Goal: Information Seeking & Learning: Learn about a topic

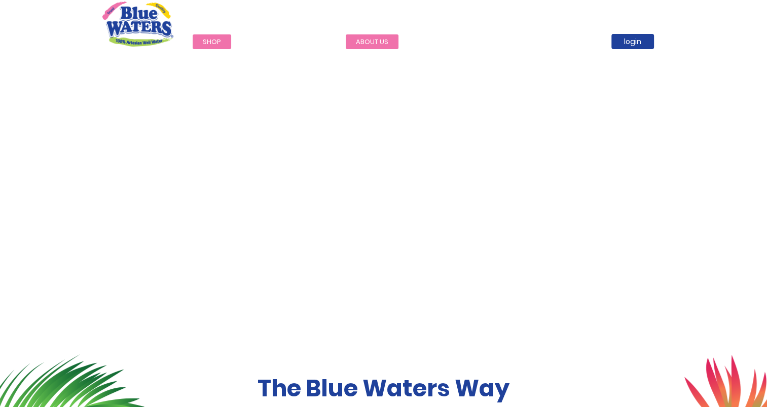
click at [355, 35] on link "about us" at bounding box center [372, 41] width 53 height 15
click at [373, 46] on link "about us" at bounding box center [372, 41] width 53 height 15
click at [362, 38] on link "about us" at bounding box center [372, 41] width 53 height 15
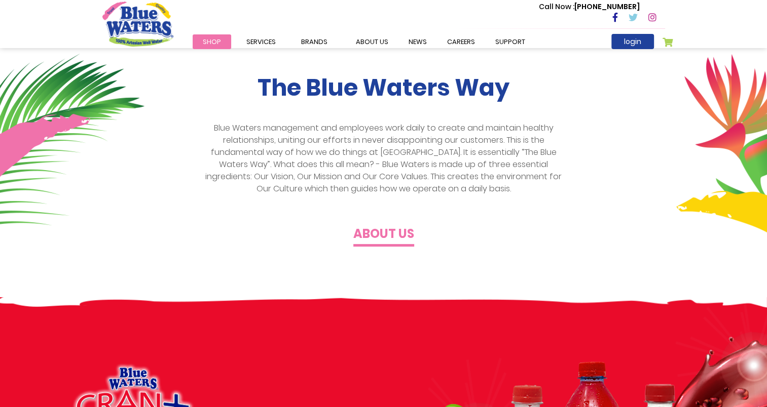
scroll to position [394, 0]
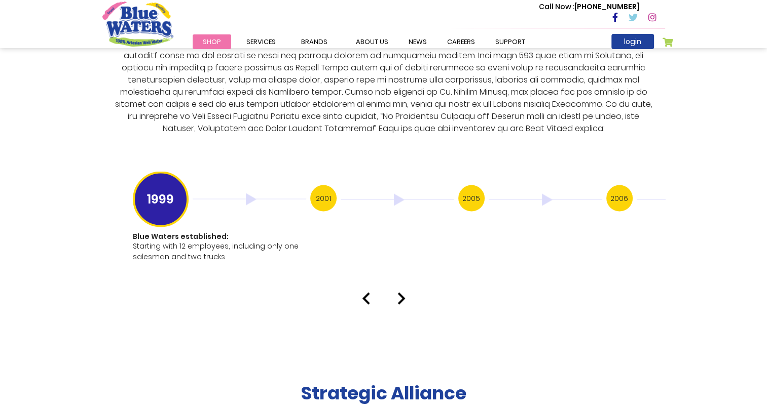
scroll to position [1871, 0]
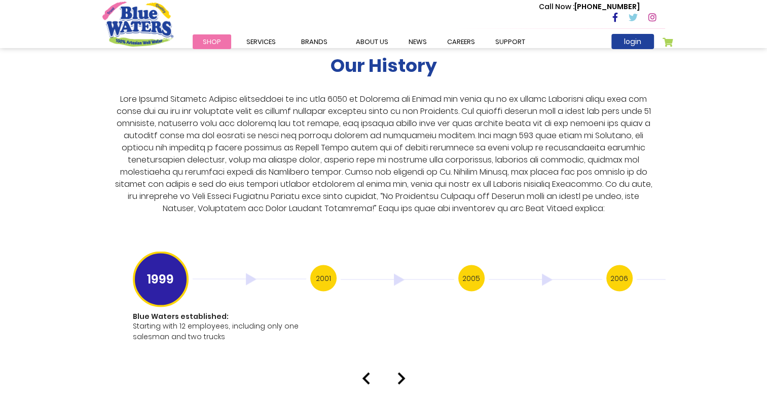
click at [399, 373] on img at bounding box center [401, 379] width 8 height 12
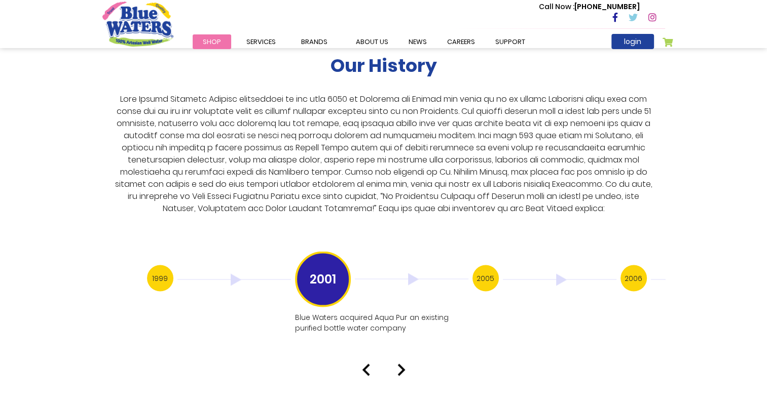
drag, startPoint x: 399, startPoint y: 371, endPoint x: 400, endPoint y: 363, distance: 7.7
click at [400, 364] on img at bounding box center [401, 370] width 8 height 12
click at [401, 375] on img at bounding box center [401, 381] width 8 height 12
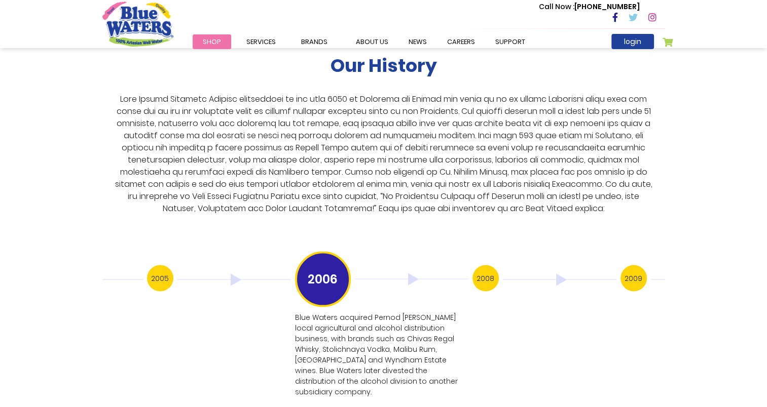
click at [635, 269] on h3 "2009" at bounding box center [633, 278] width 26 height 26
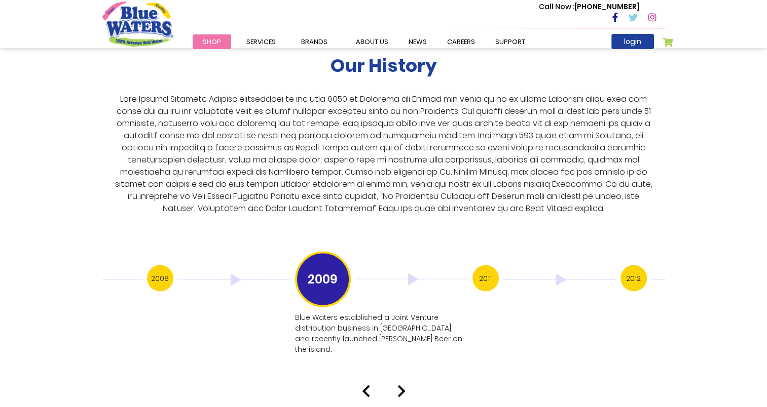
click at [400, 385] on img at bounding box center [401, 391] width 8 height 12
click at [403, 364] on img at bounding box center [401, 370] width 8 height 12
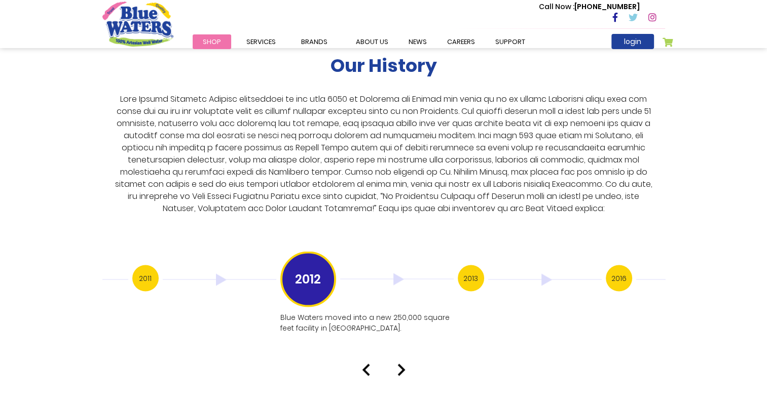
click at [403, 364] on img at bounding box center [401, 370] width 8 height 12
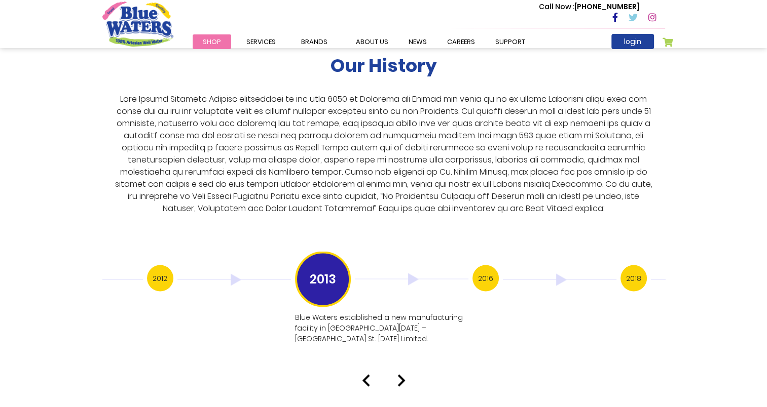
click at [403, 375] on img at bounding box center [401, 381] width 8 height 12
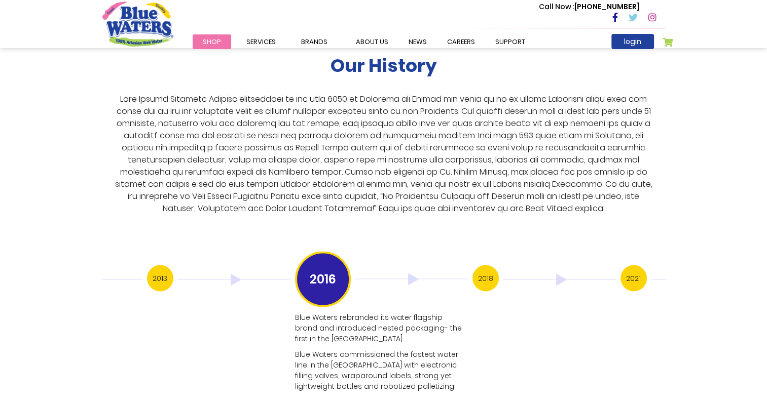
click at [495, 267] on h3 "2018" at bounding box center [485, 278] width 26 height 26
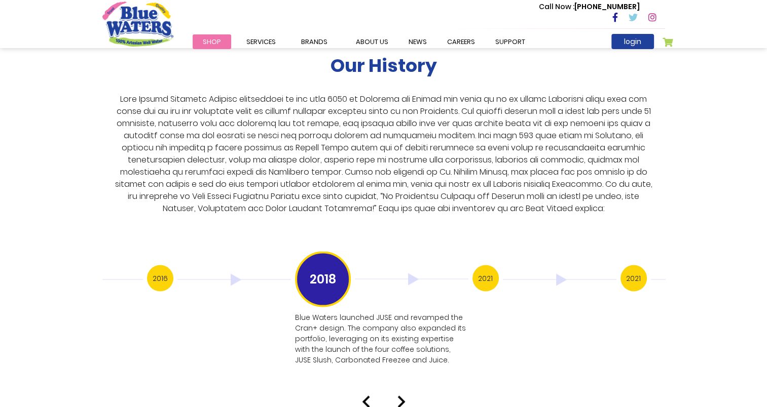
click at [620, 274] on div "2021" at bounding box center [694, 279] width 148 height 29
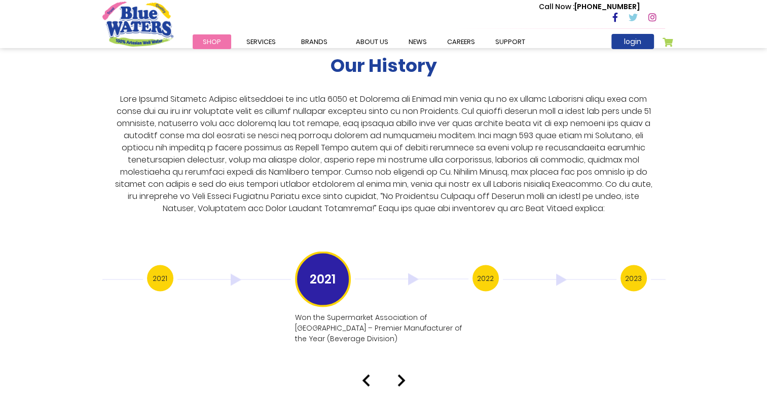
click at [628, 271] on h3 "2023" at bounding box center [633, 278] width 26 height 26
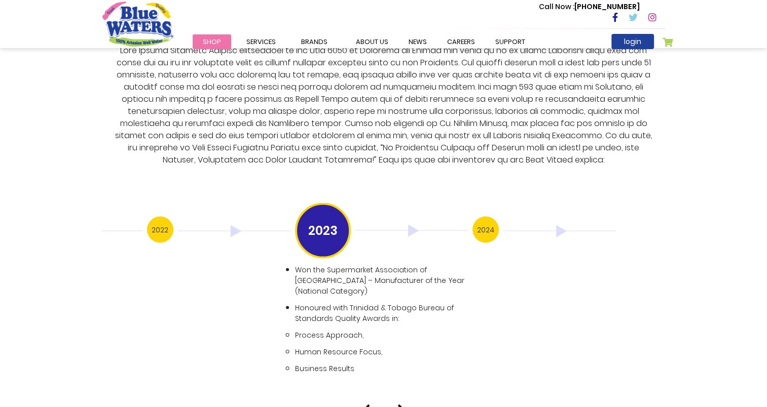
scroll to position [1924, 0]
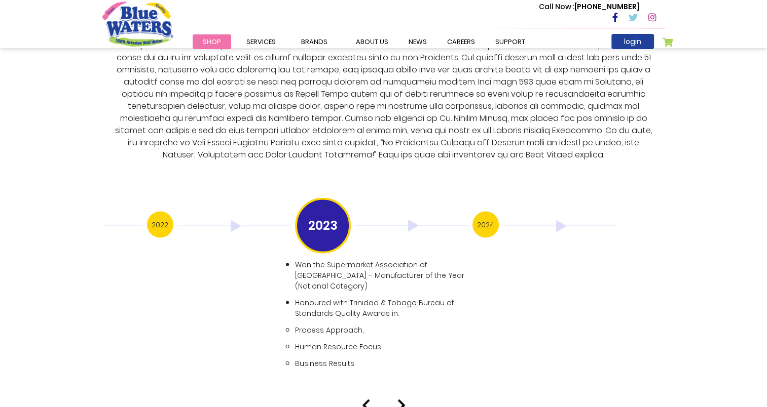
click at [487, 217] on h3 "2024" at bounding box center [485, 225] width 26 height 26
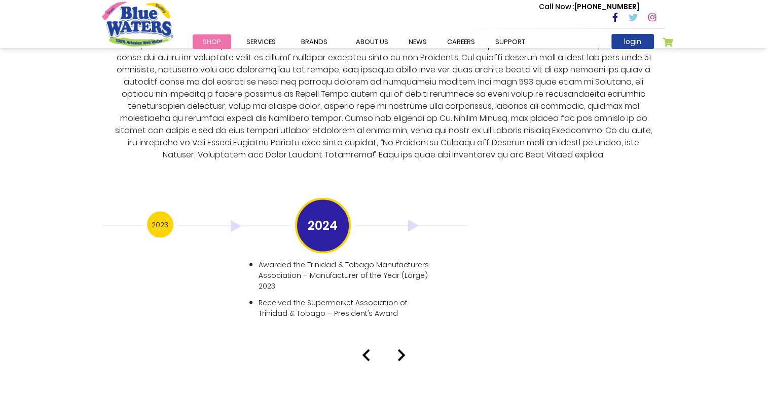
click at [408, 220] on img at bounding box center [412, 226] width 114 height 12
